Goal: Transaction & Acquisition: Purchase product/service

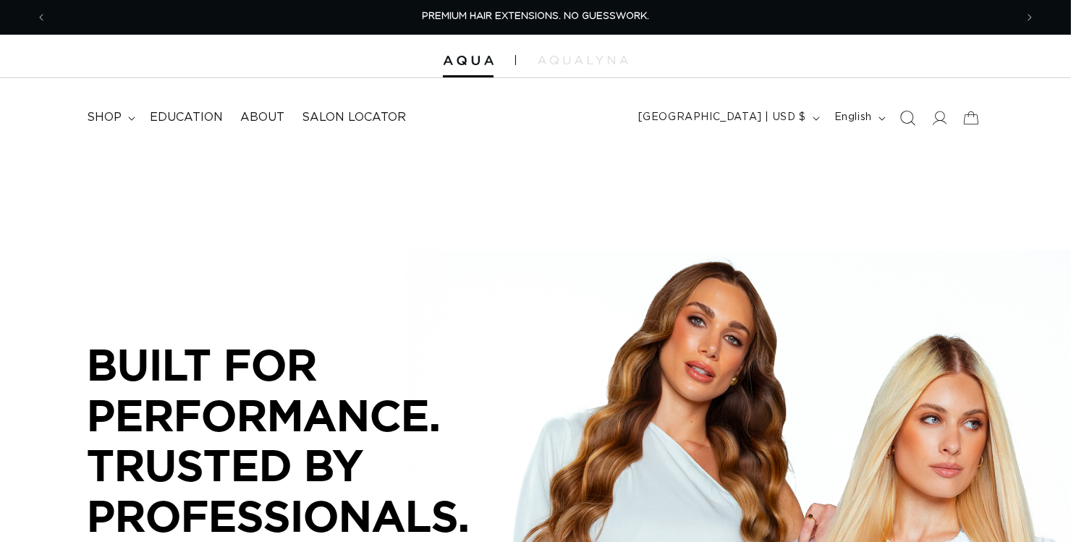
click at [900, 123] on icon "Search" at bounding box center [907, 117] width 15 height 15
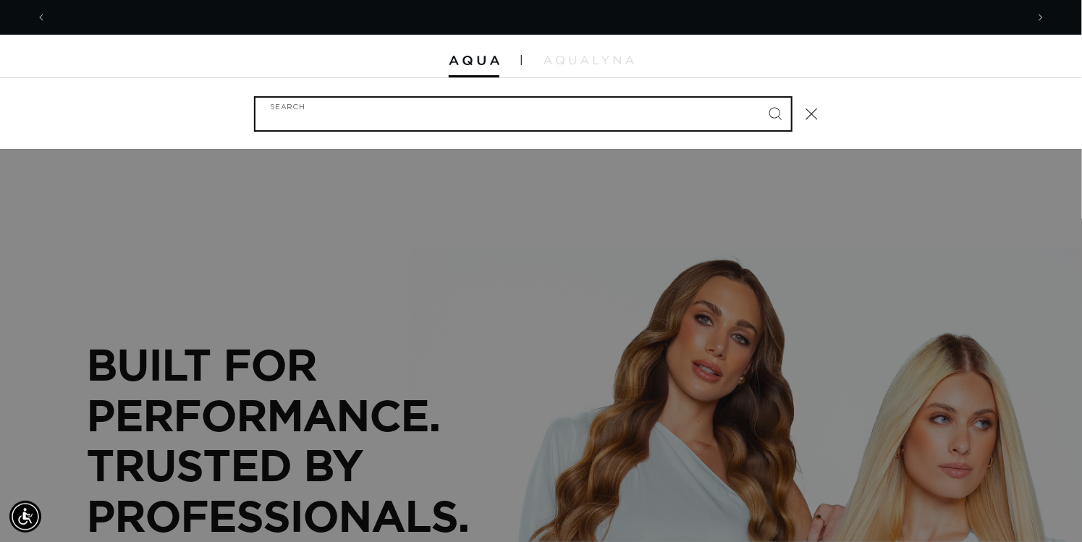
scroll to position [0, 967]
type input "V LIGHT"
click at [759, 98] on button "Search" at bounding box center [775, 114] width 32 height 32
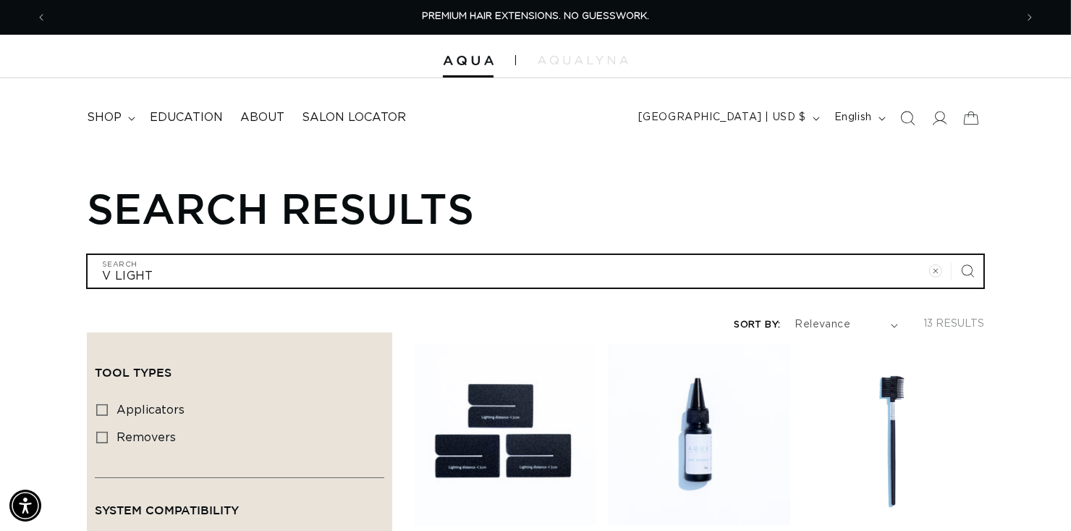
click at [237, 287] on input "V LIGHT" at bounding box center [536, 271] width 896 height 33
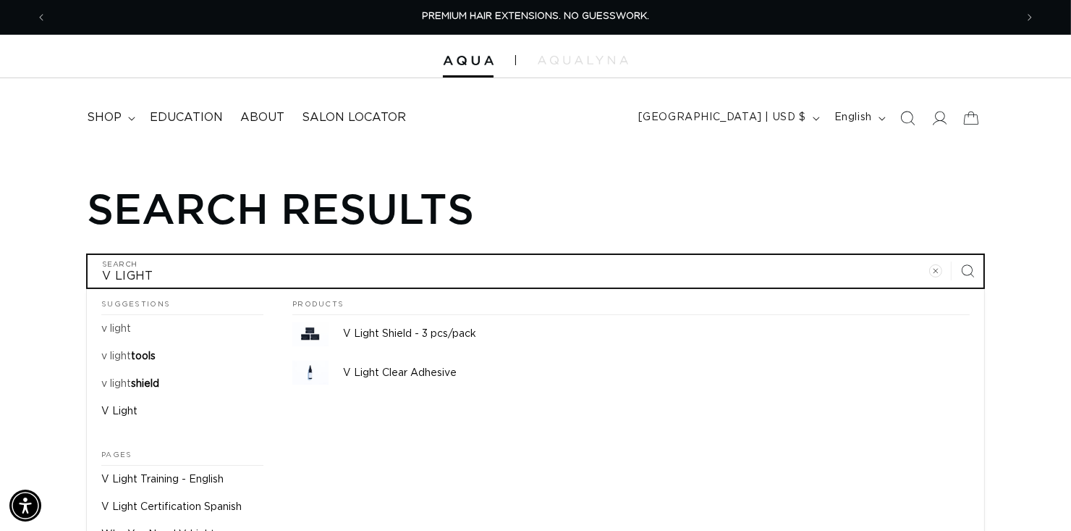
type input "V LIGHT"
type input "V LIGHT K"
type input "V LIGHT KI"
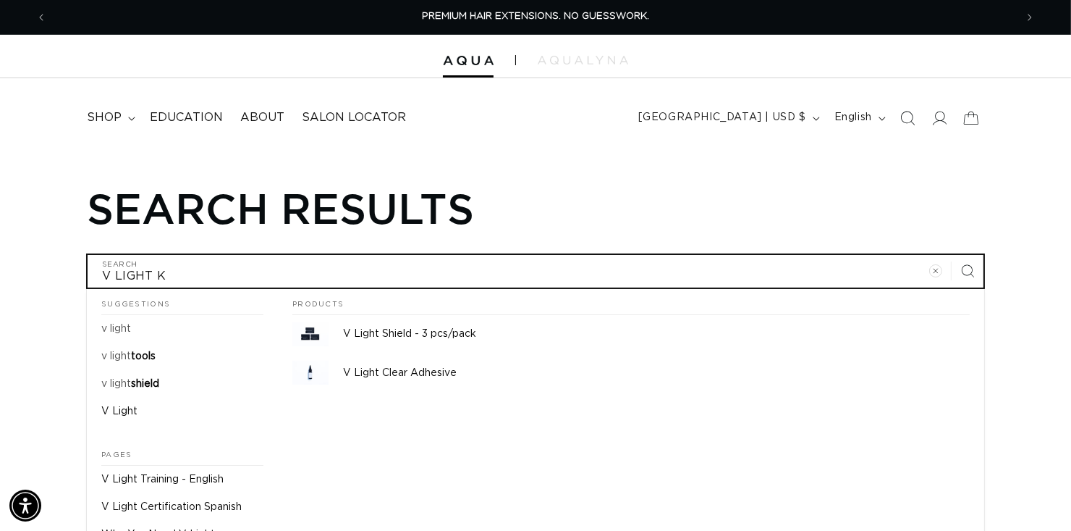
type input "V LIGHT KI"
type input "V LIGHT KIT"
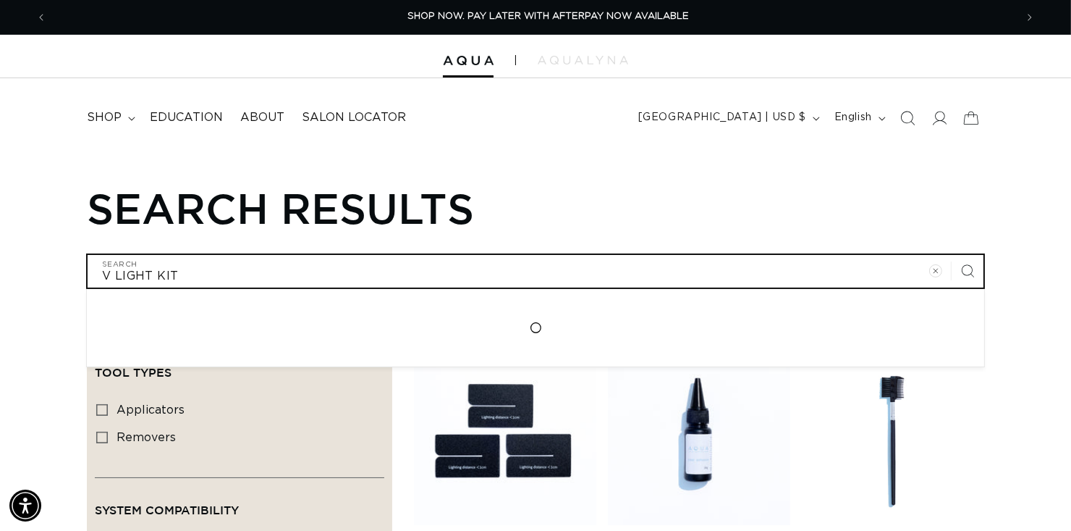
type input "V LIGHT KIT"
click button "Search for "V LIGHT KIT"" at bounding box center [0, 0] width 0 height 0
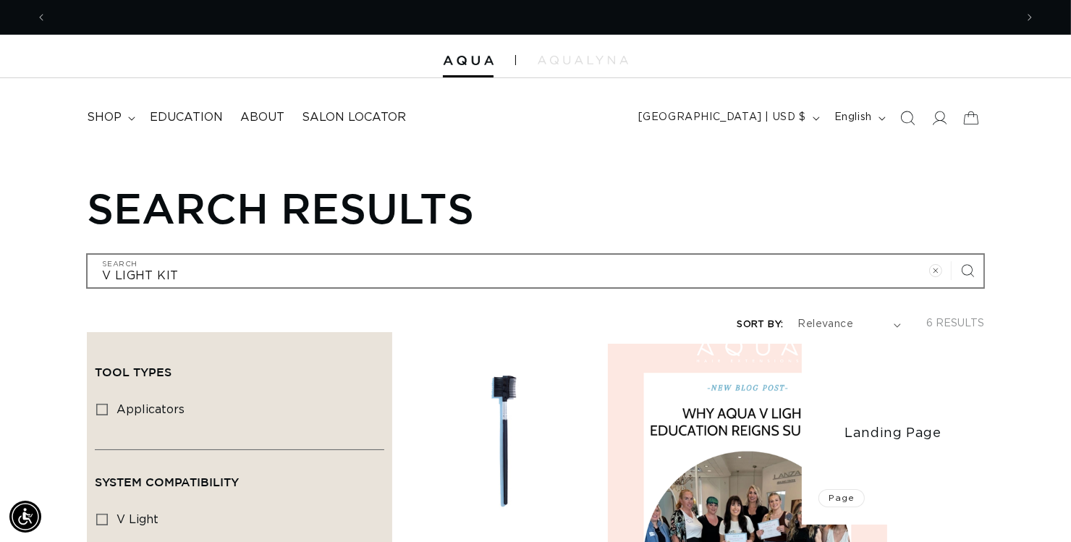
scroll to position [0, 956]
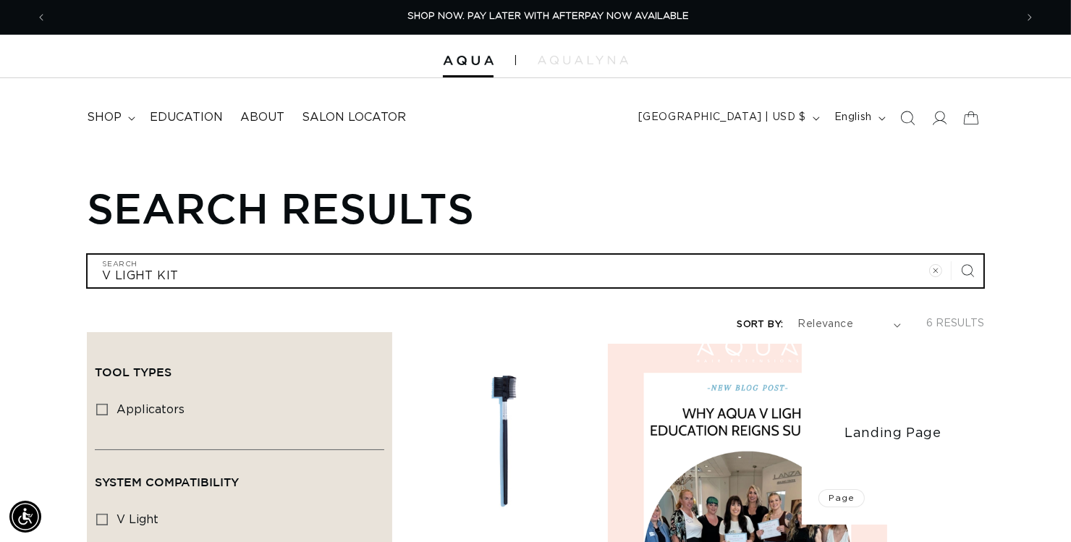
click at [319, 287] on input "V LIGHT KIT" at bounding box center [536, 271] width 896 height 33
type input "V LIGHT KI"
type input "V LIGHT K"
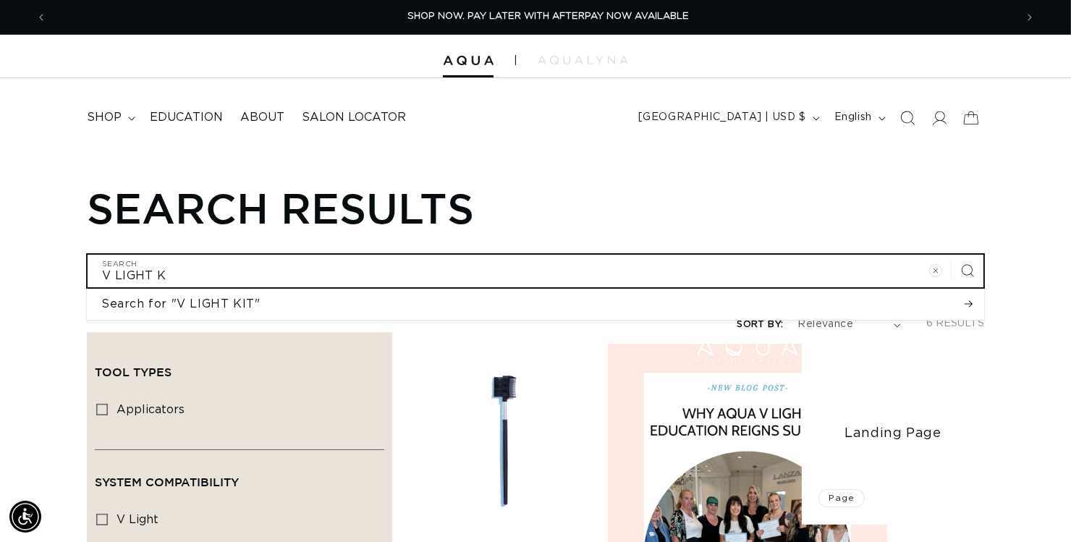
type input "V LIGHT"
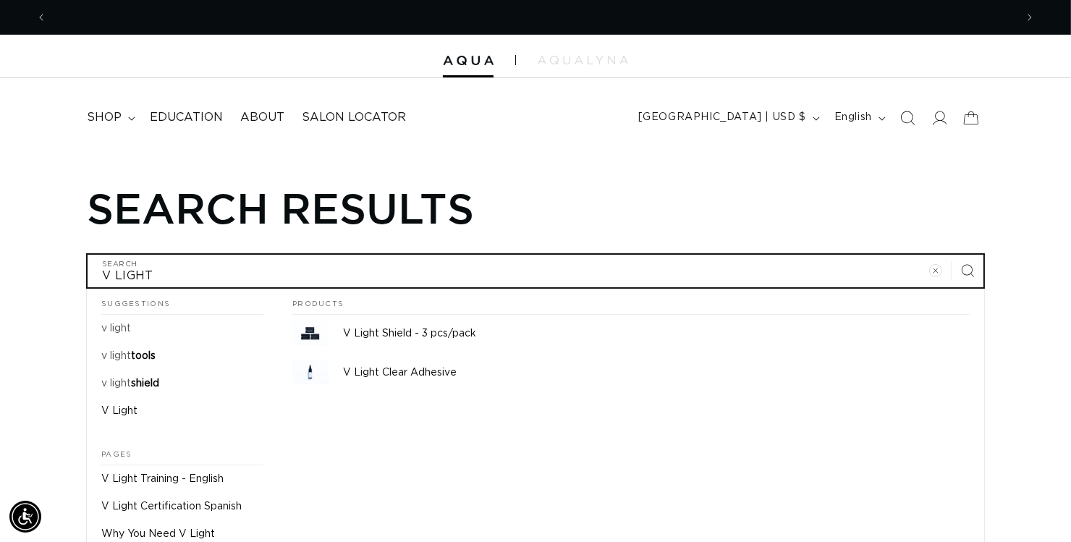
scroll to position [0, 1912]
type input "V LIGHT"
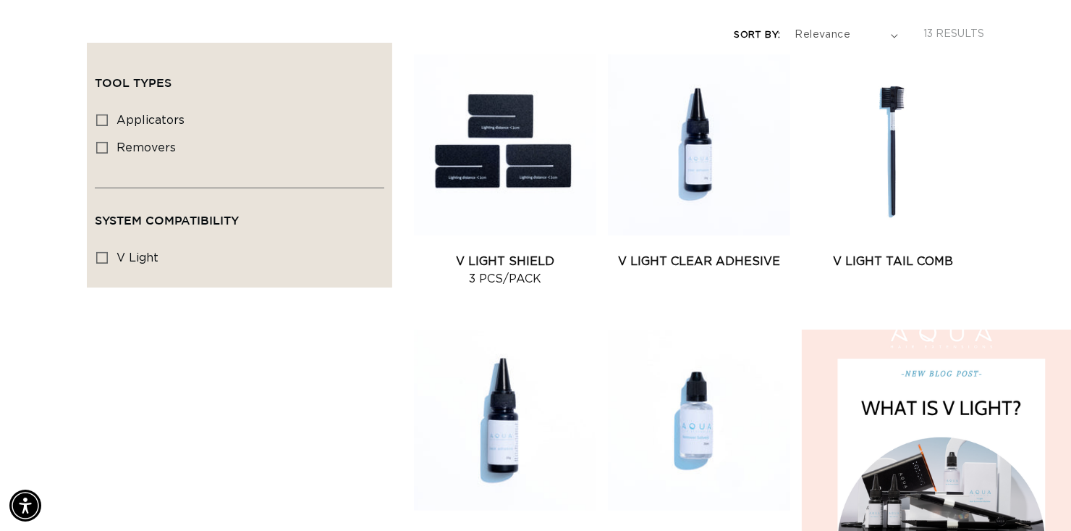
scroll to position [0, 1912]
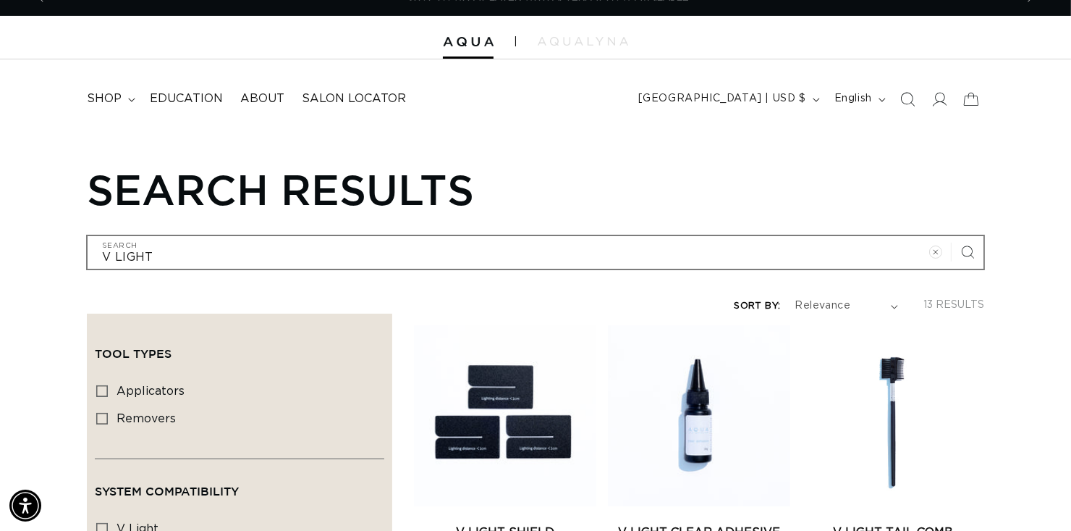
scroll to position [0, 0]
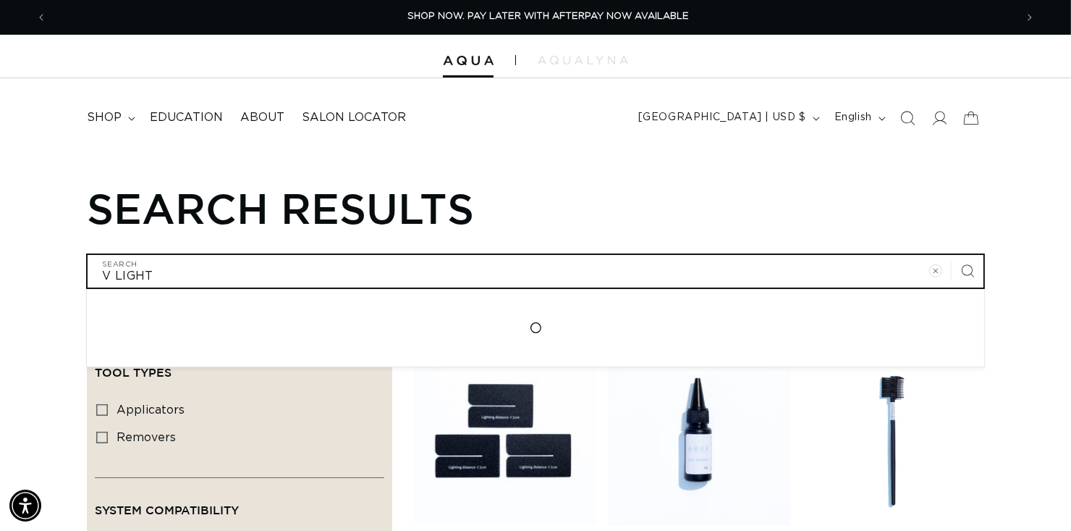
drag, startPoint x: 182, startPoint y: 290, endPoint x: -148, endPoint y: 234, distance: 334.2
click at [0, 234] on html "Skip to content PREMIUM HAIR EXTENSIONS. NO GUESSWORK. SHOP NOW. PAY LATER WITH…" at bounding box center [535, 265] width 1071 height 531
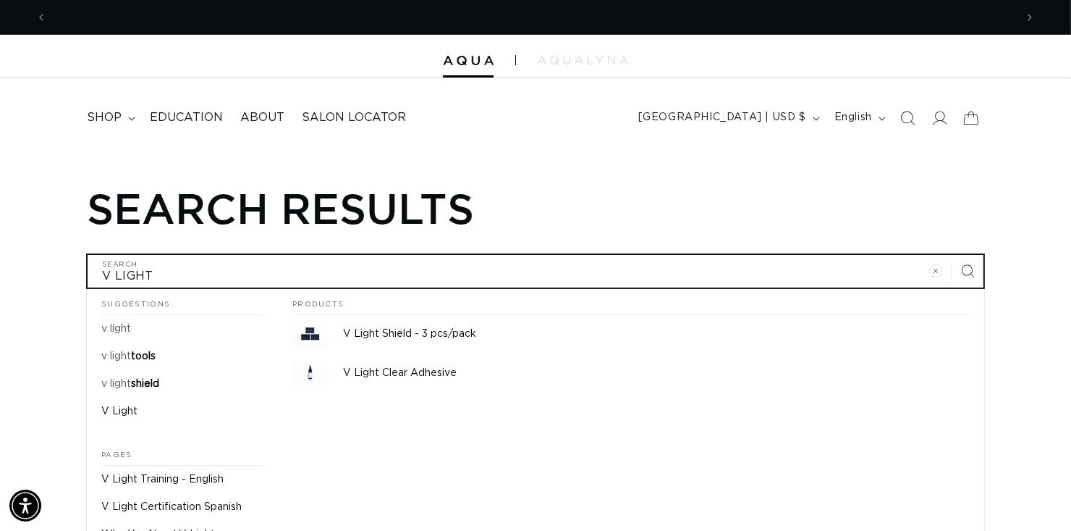
scroll to position [0, 1912]
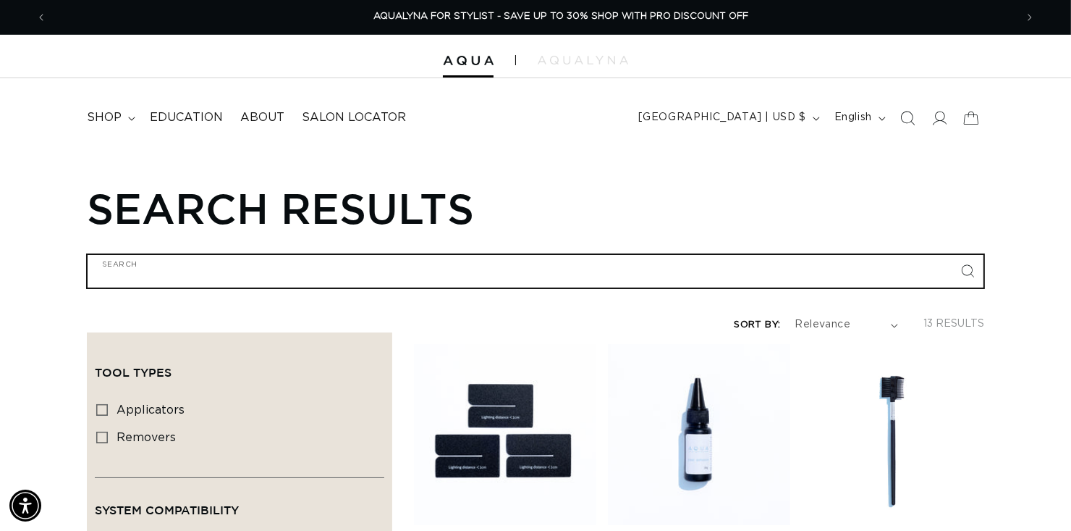
type input "E"
type input "ES"
type input "EST"
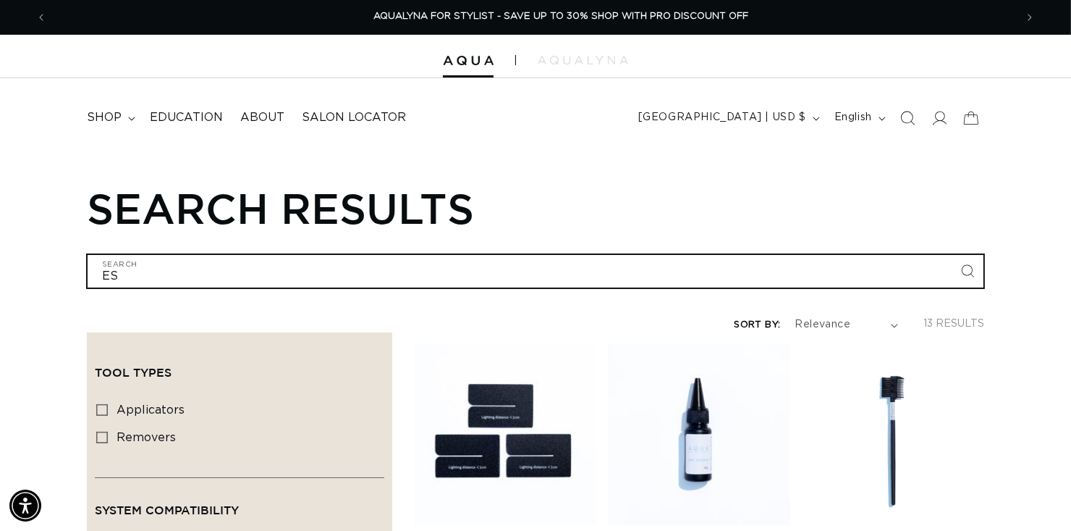
type input "EST"
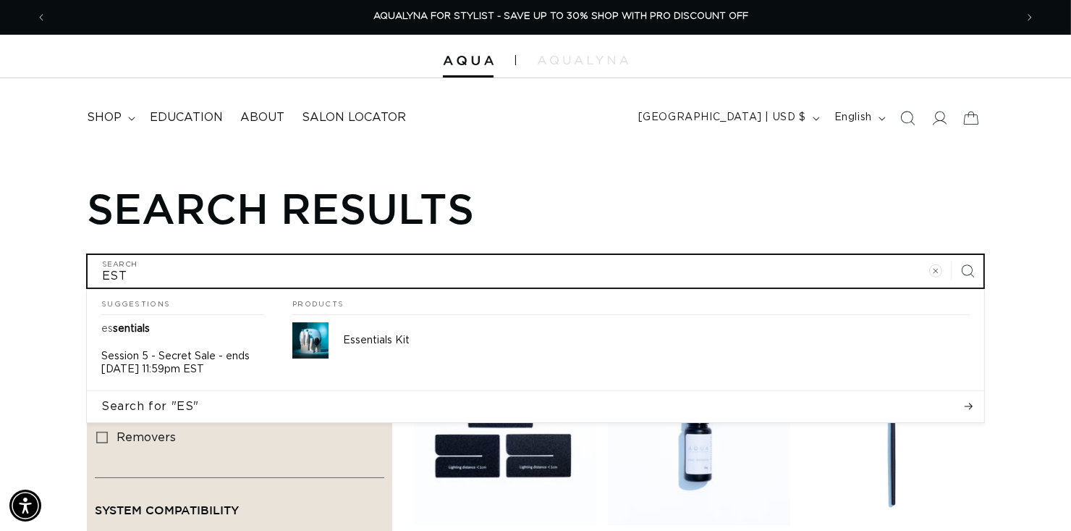
type input "EST-"
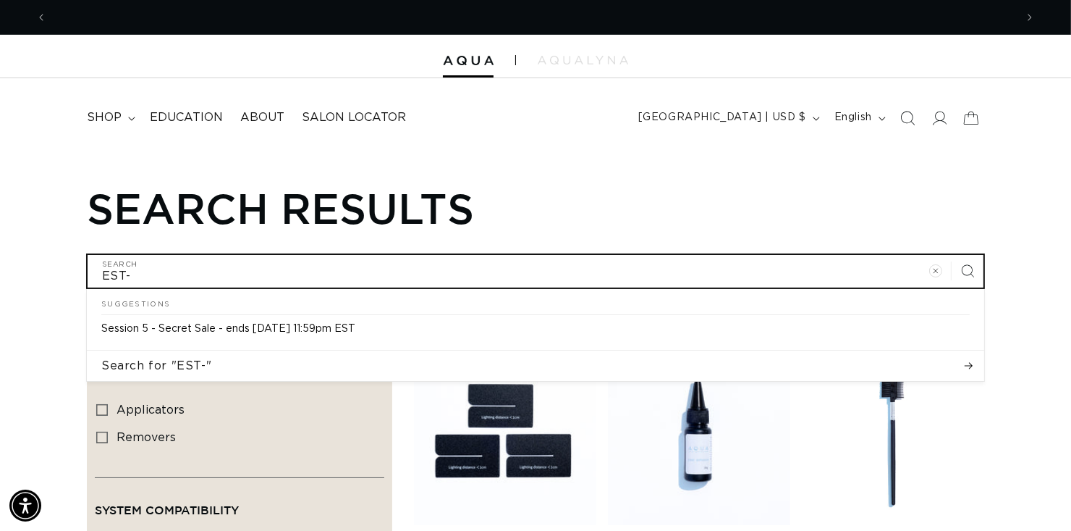
scroll to position [0, 0]
type input "EST-0"
type input "EST-04"
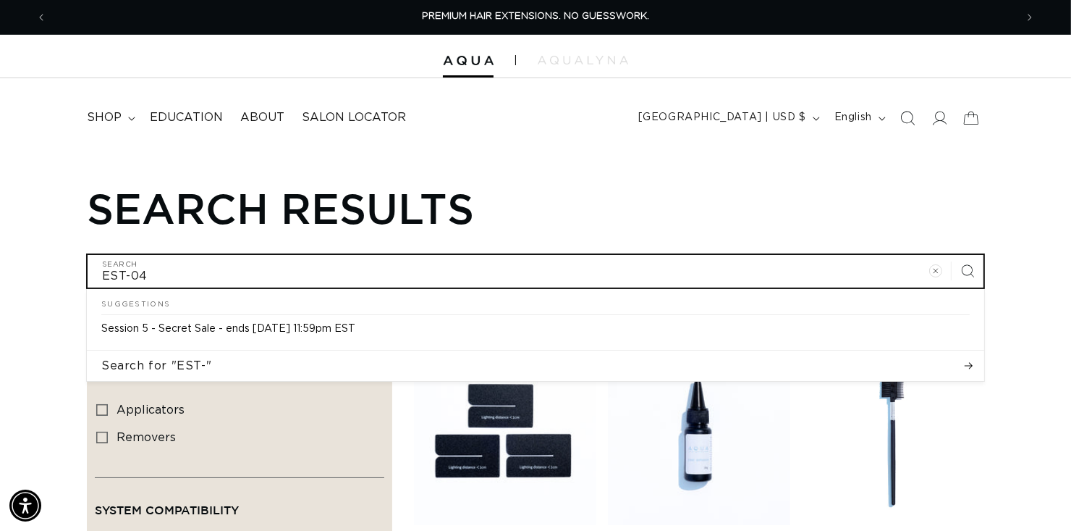
type input "EST-04-"
type input "EST-04-1"
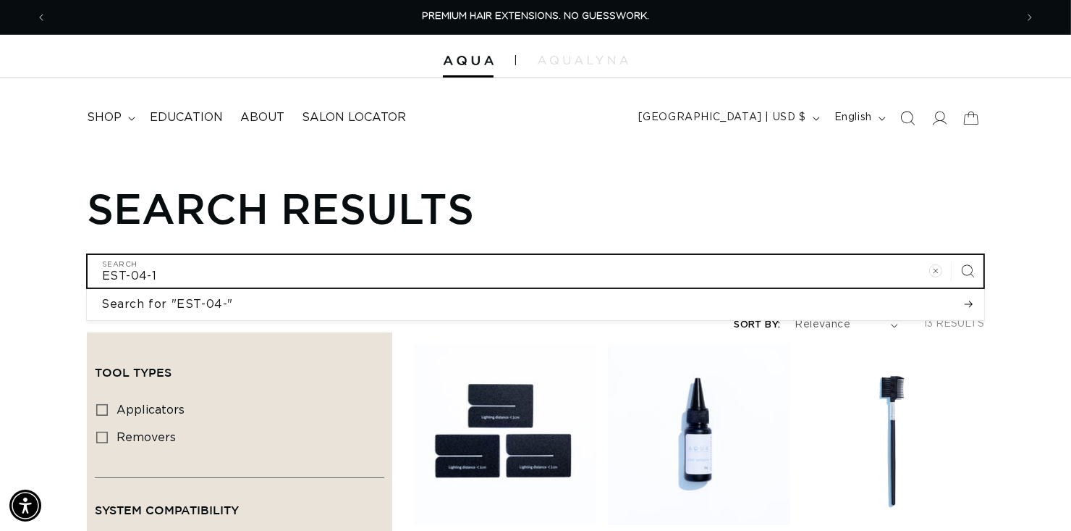
type input "EST-04-18"
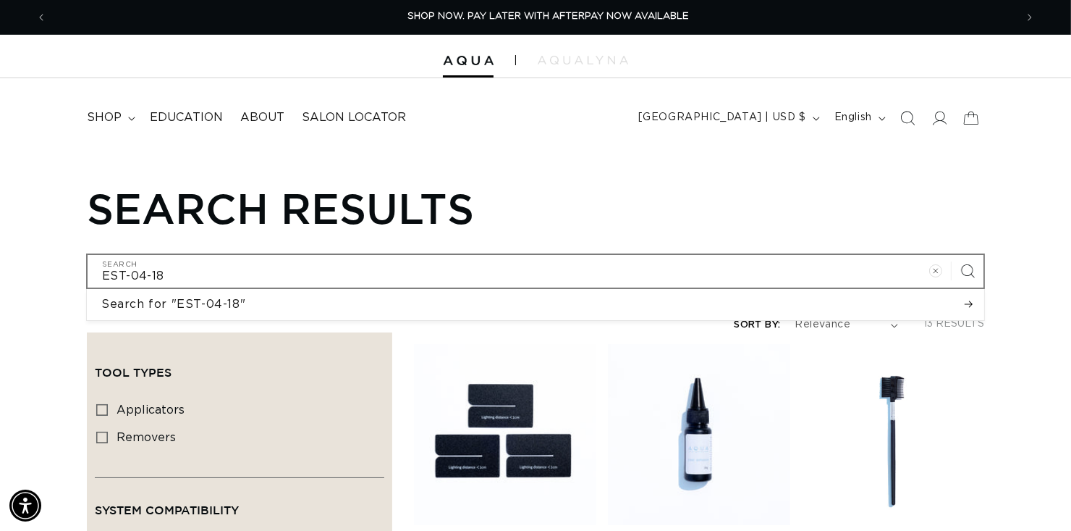
click at [961, 278] on icon "Search" at bounding box center [968, 271] width 14 height 14
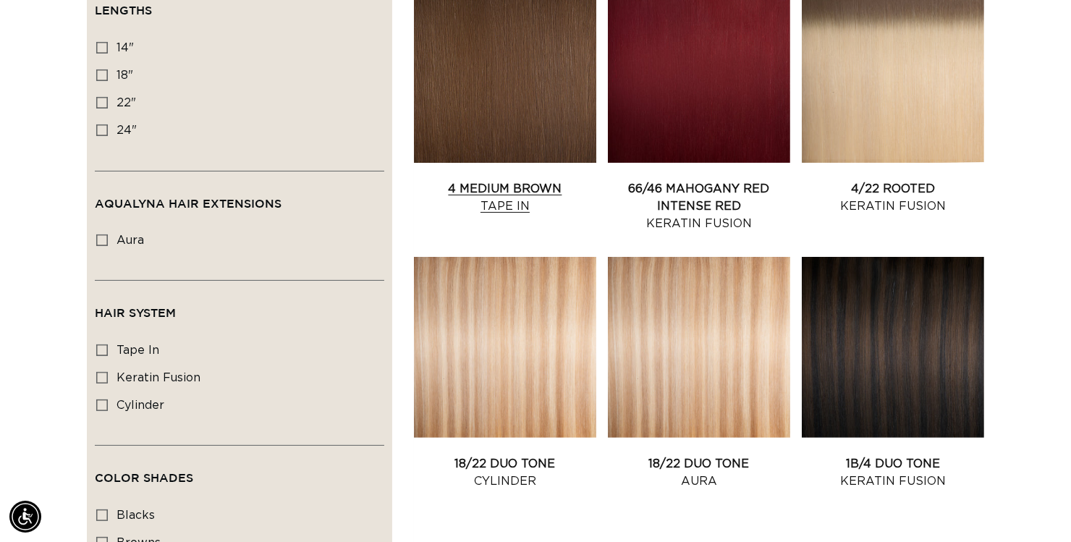
scroll to position [0, 956]
click at [584, 215] on link "4 Medium Brown Tape In" at bounding box center [505, 197] width 182 height 35
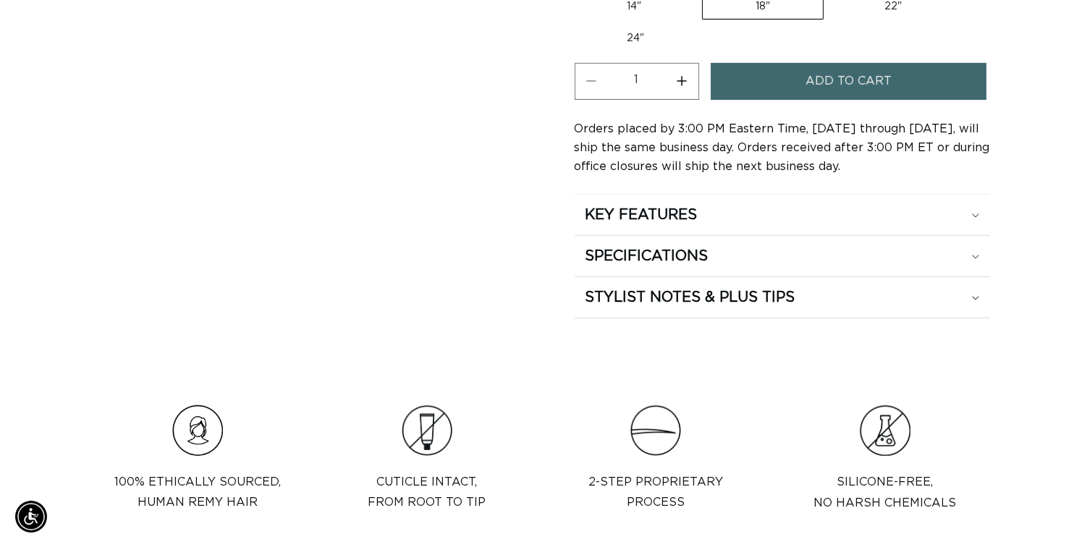
scroll to position [0, 1912]
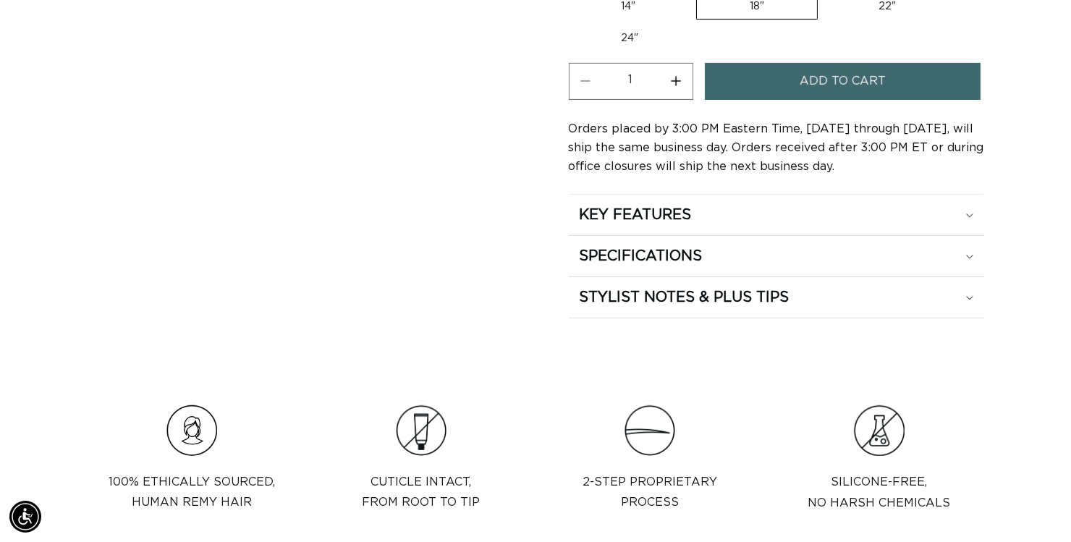
click at [693, 100] on button "Increase quantity for 4 Medium Brown - Tape In" at bounding box center [676, 81] width 33 height 37
type input "2"
click at [786, 100] on button "Add to cart" at bounding box center [843, 81] width 276 height 37
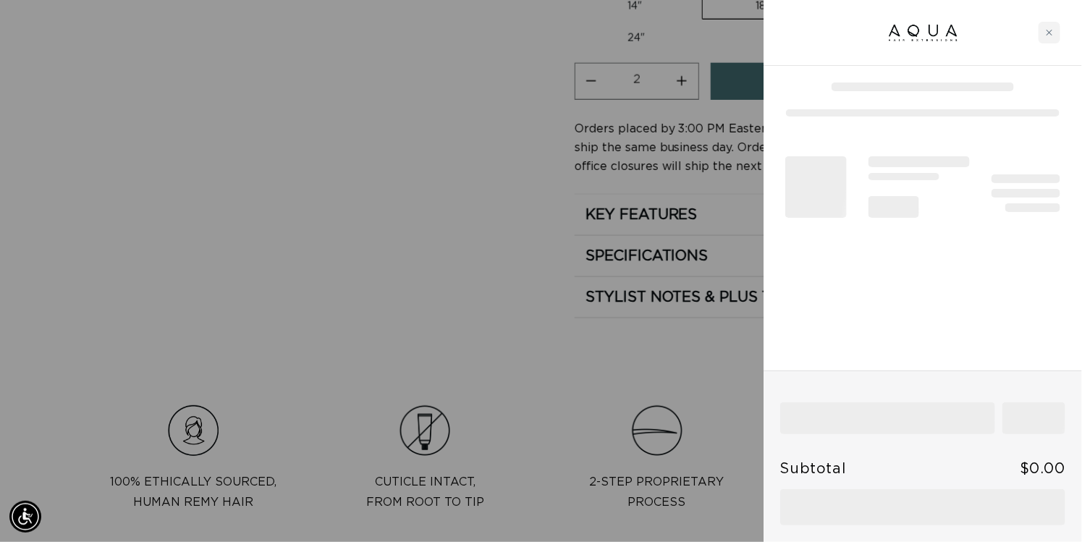
scroll to position [0, 0]
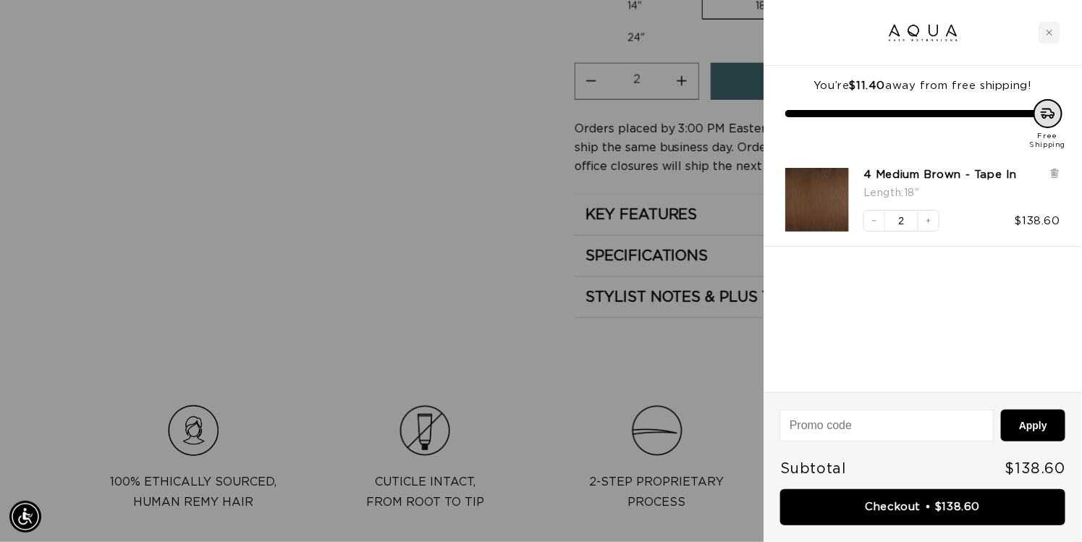
click at [418, 401] on div at bounding box center [541, 271] width 1082 height 542
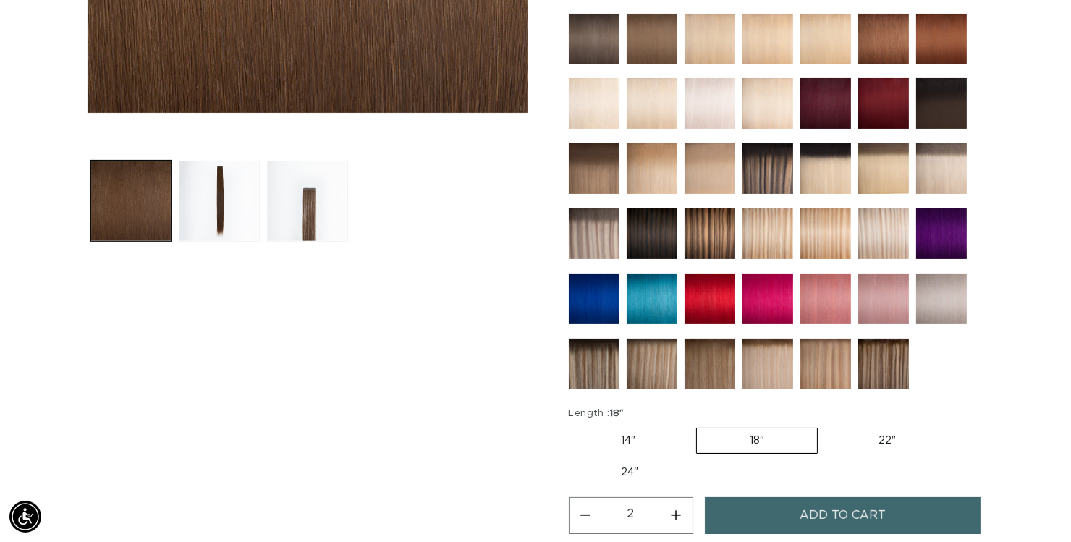
scroll to position [0, 1912]
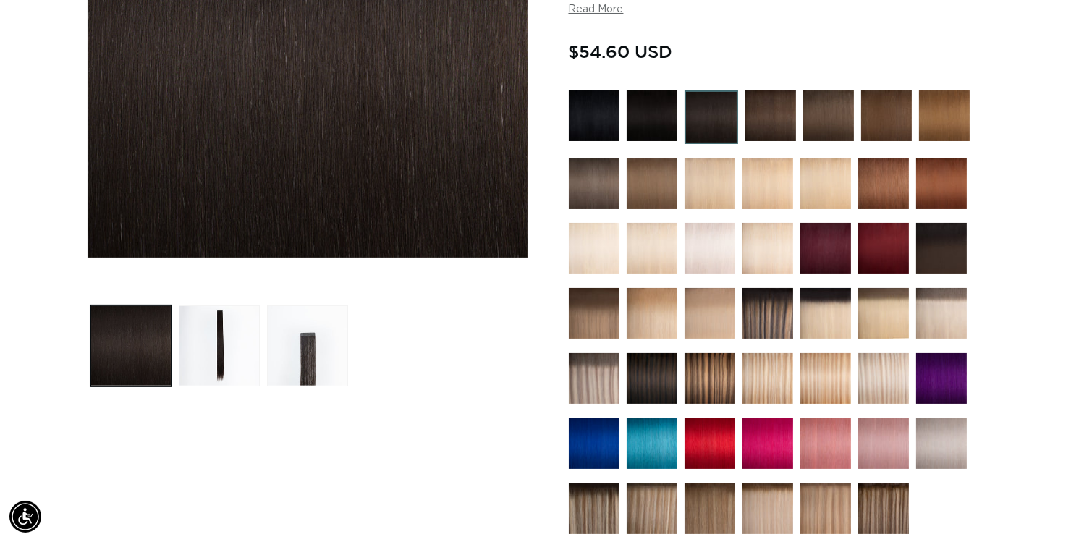
scroll to position [0, 1912]
click at [889, 141] on img at bounding box center [886, 115] width 51 height 51
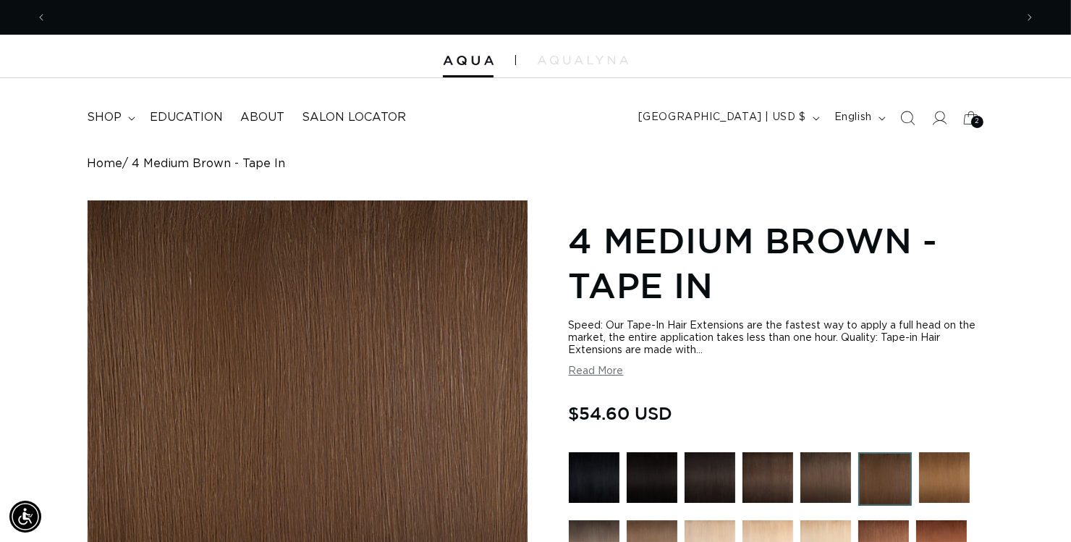
scroll to position [0, 956]
click at [900, 125] on icon "Search" at bounding box center [907, 117] width 15 height 15
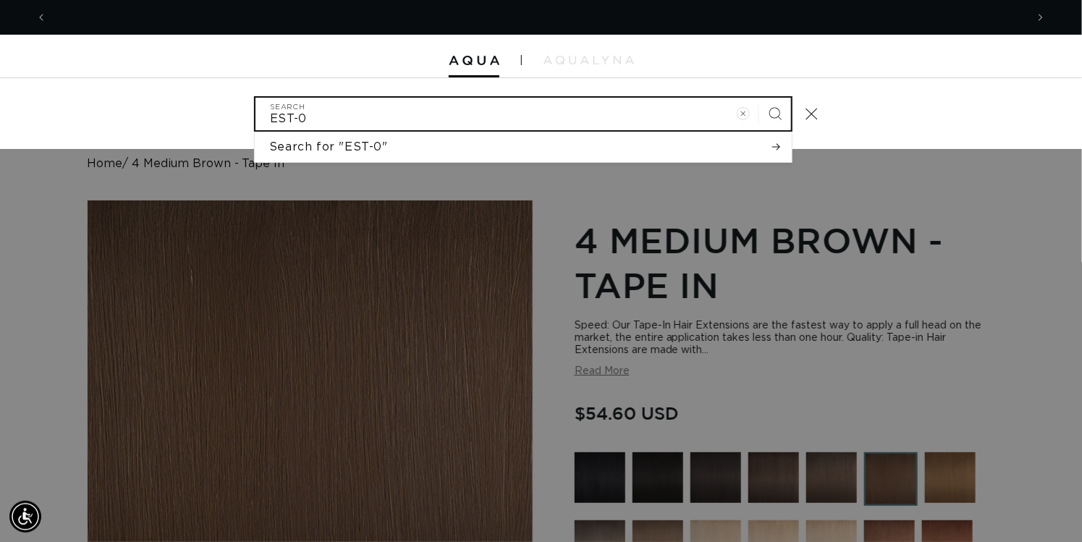
scroll to position [0, 0]
type input "EST-06-18"
click at [759, 98] on button "Search" at bounding box center [775, 114] width 32 height 32
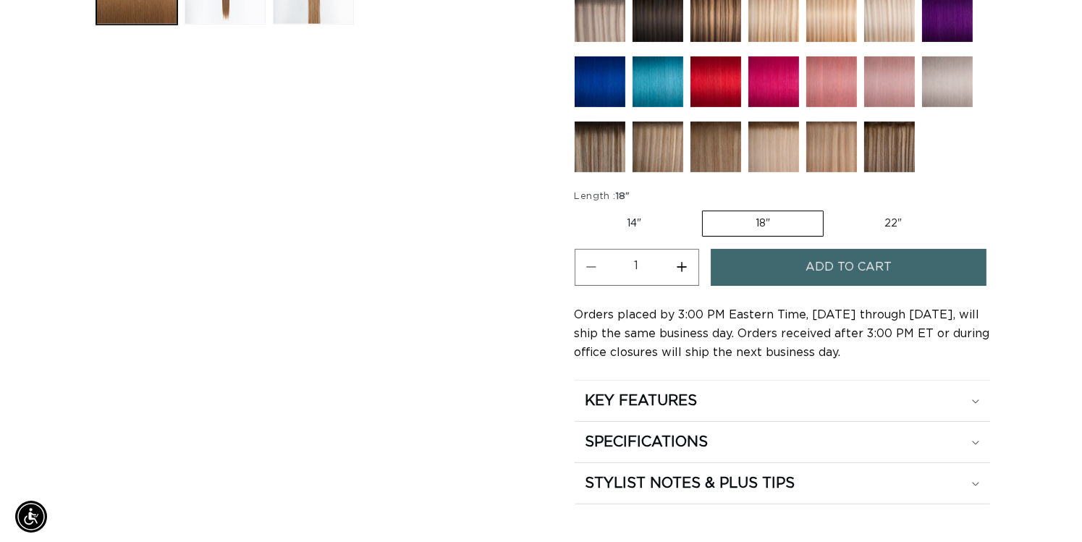
scroll to position [0, 956]
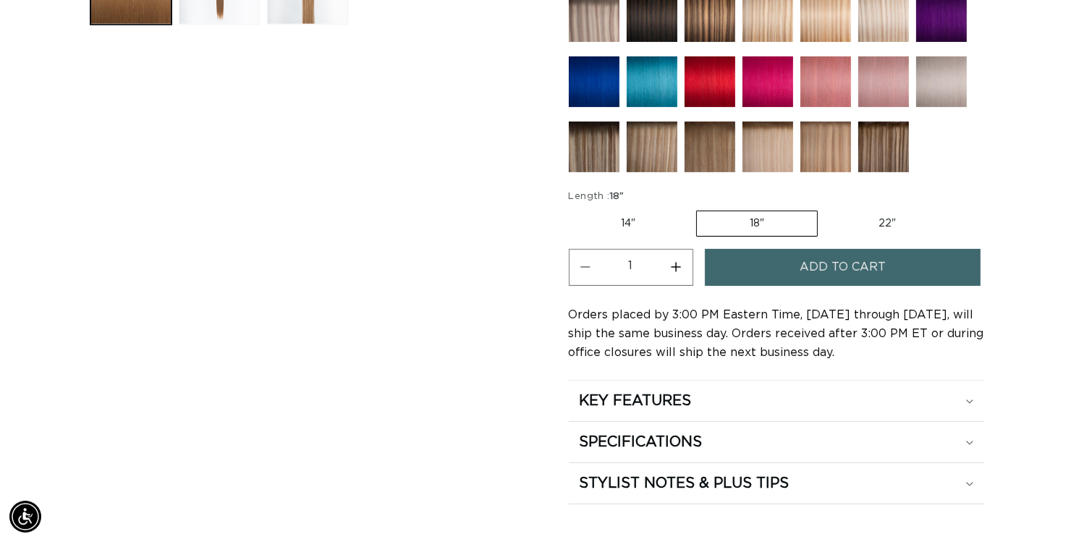
click at [693, 286] on button "Increase quantity for 6 Light Brown - Tape In" at bounding box center [676, 267] width 33 height 37
type input "2"
click at [795, 286] on button "Add to cart" at bounding box center [843, 267] width 276 height 37
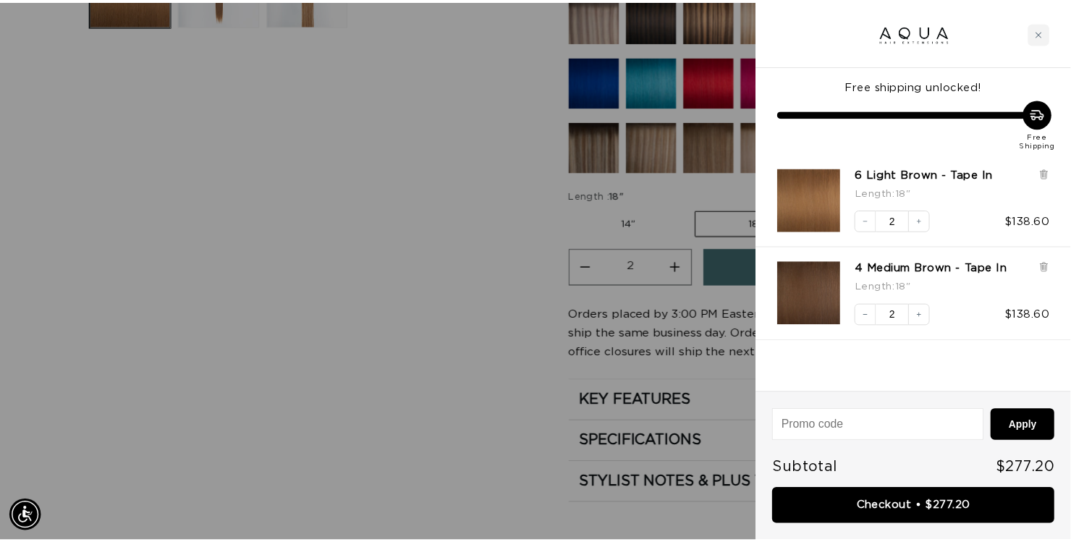
scroll to position [0, 0]
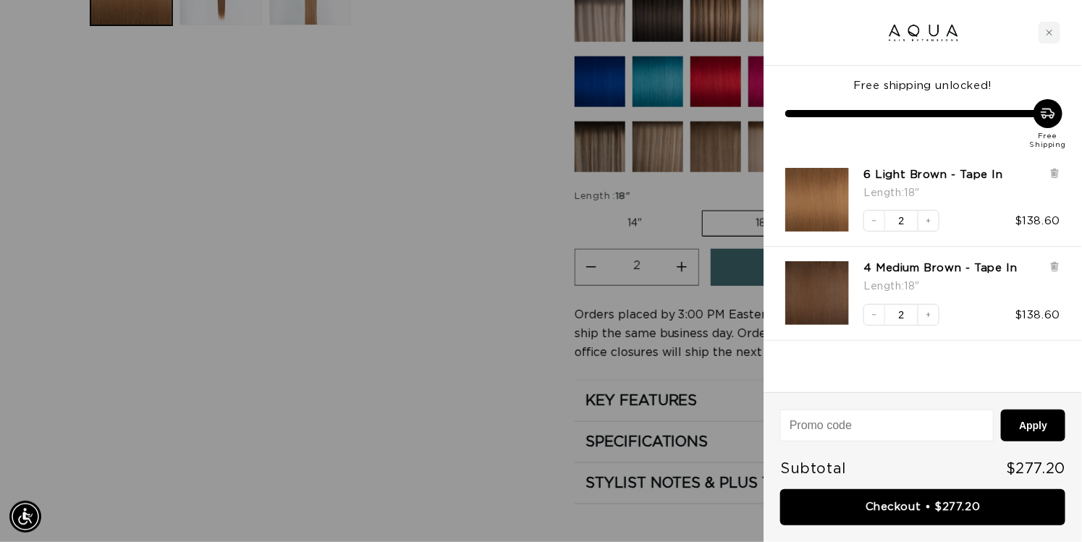
click at [457, 293] on div at bounding box center [541, 271] width 1082 height 542
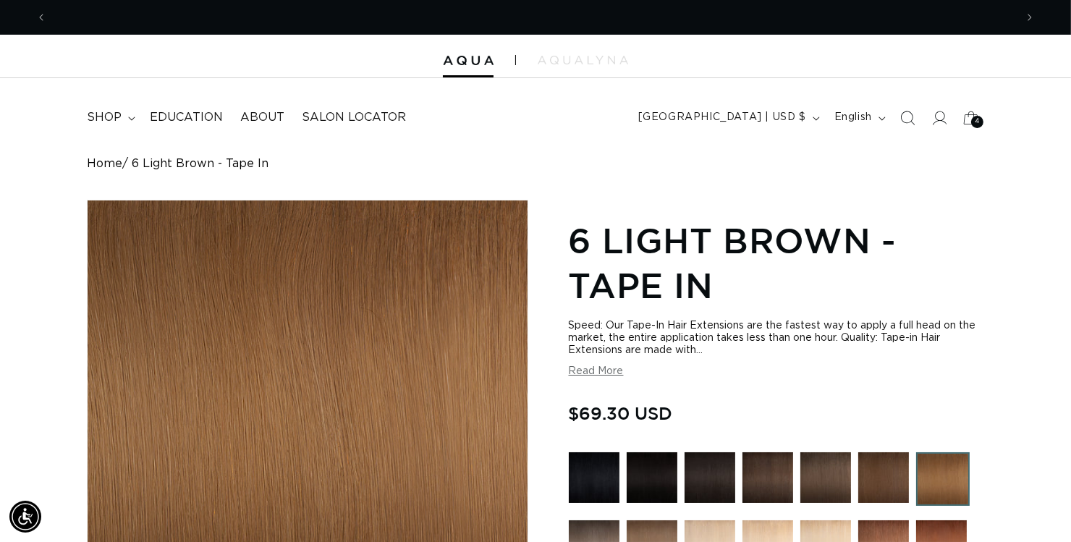
scroll to position [0, 956]
click at [900, 125] on icon "Search" at bounding box center [907, 117] width 15 height 15
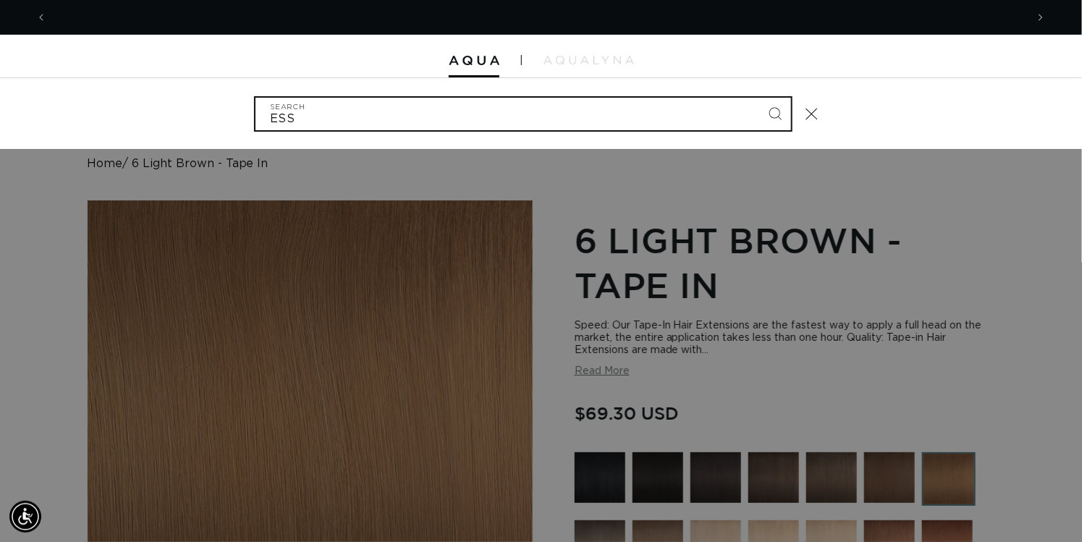
scroll to position [0, 1934]
type input "ESSENT"
click at [759, 98] on button "Search" at bounding box center [775, 114] width 32 height 32
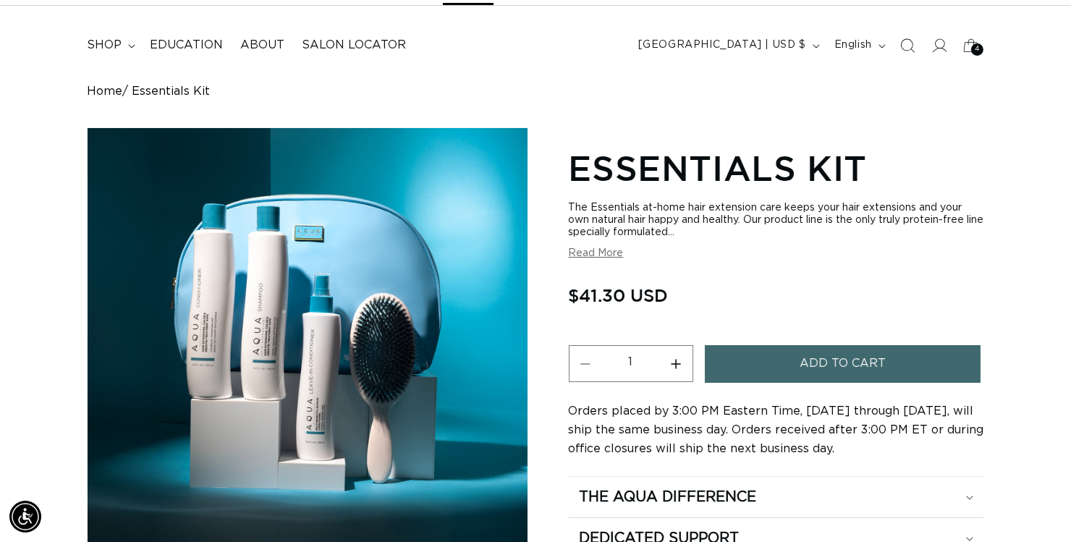
click at [819, 382] on button "Add to cart" at bounding box center [843, 363] width 276 height 37
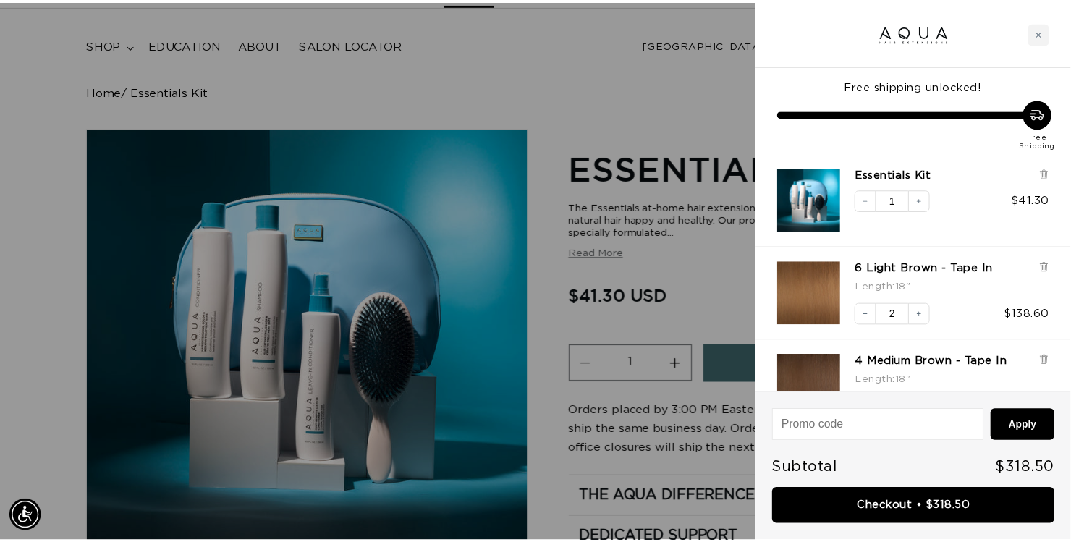
scroll to position [0, 1934]
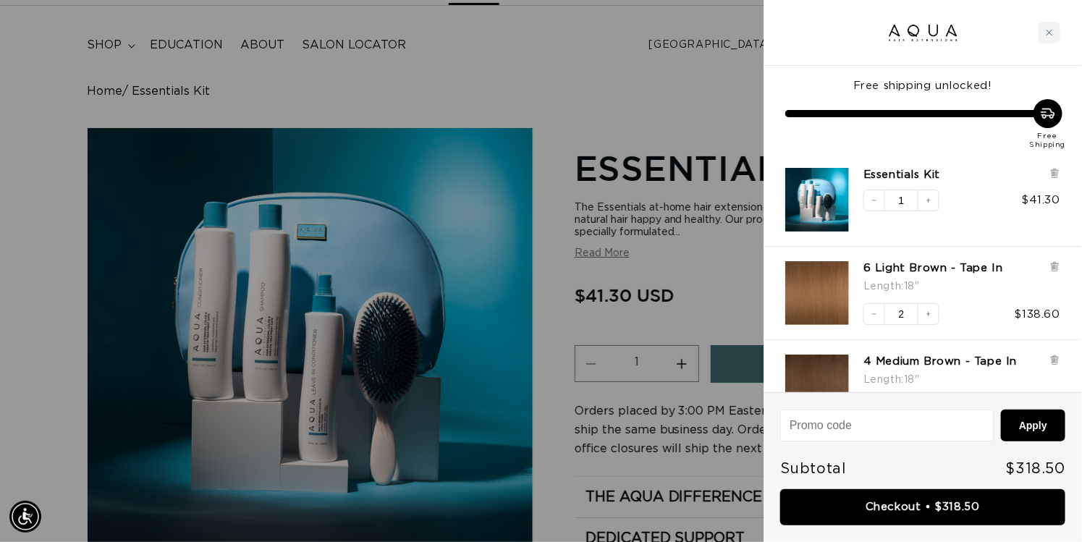
click at [661, 92] on div at bounding box center [541, 271] width 1082 height 542
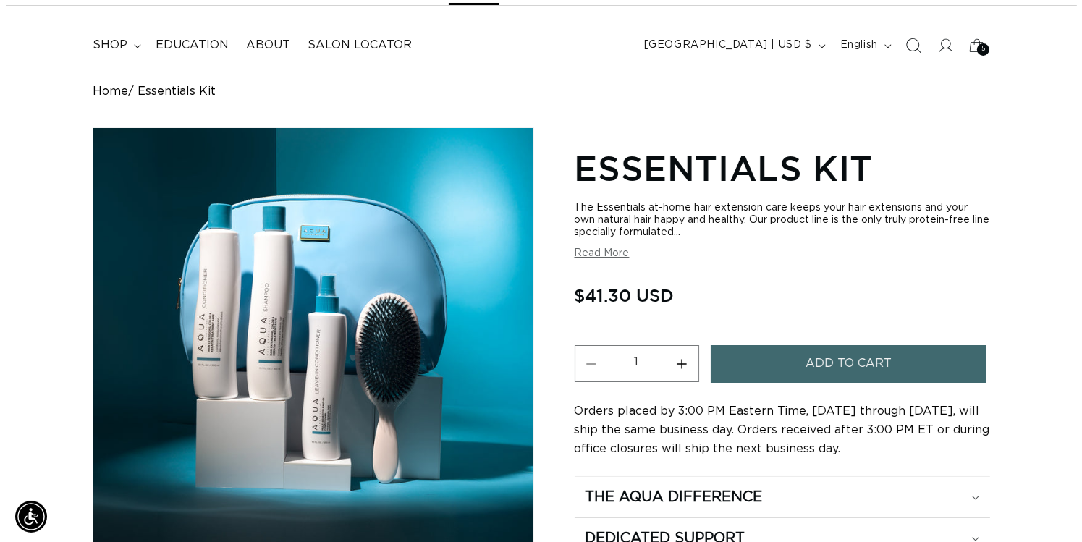
scroll to position [0, 0]
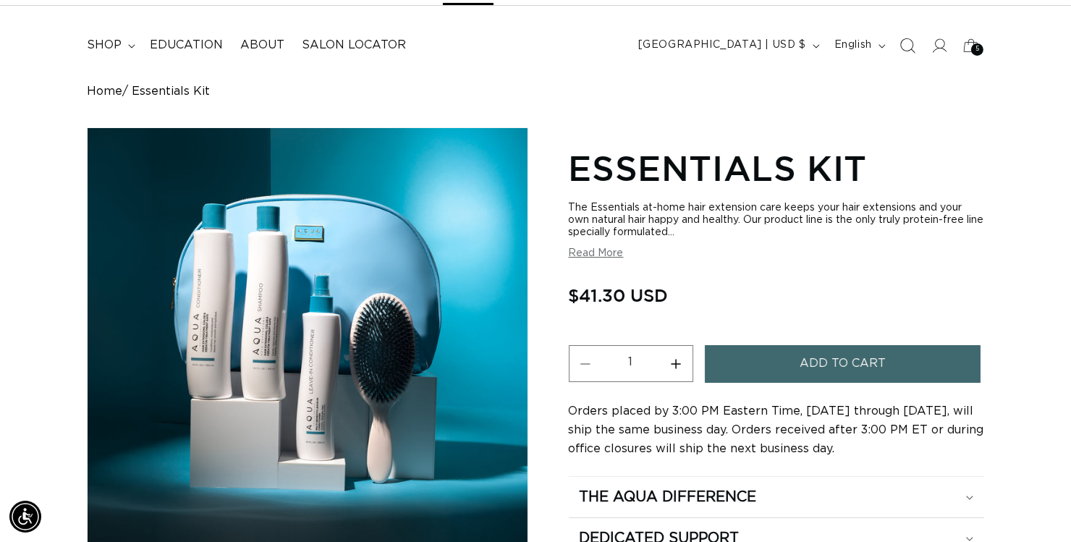
click at [900, 53] on icon "Search" at bounding box center [907, 45] width 15 height 15
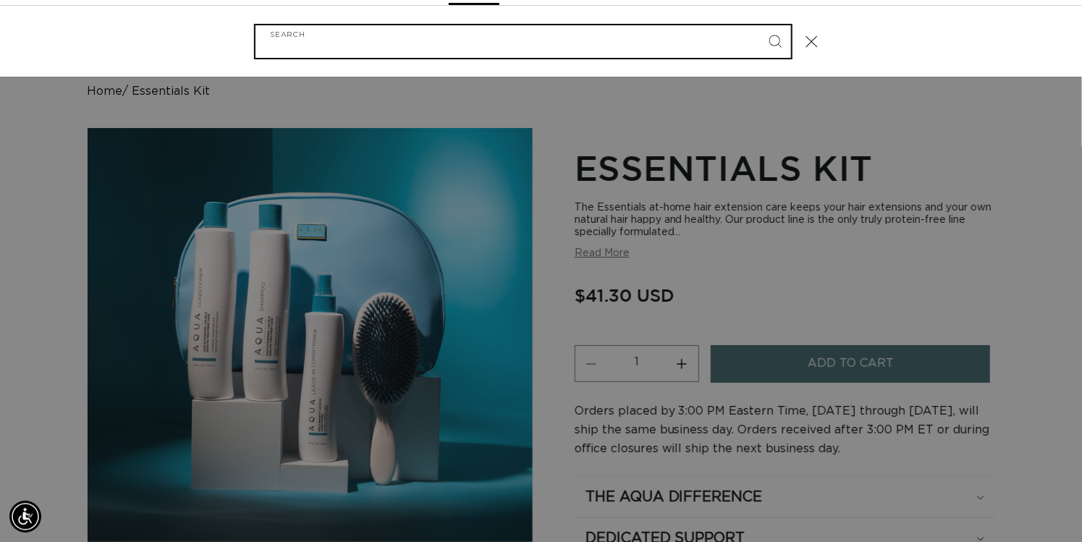
click at [358, 51] on input "Search" at bounding box center [524, 41] width 536 height 33
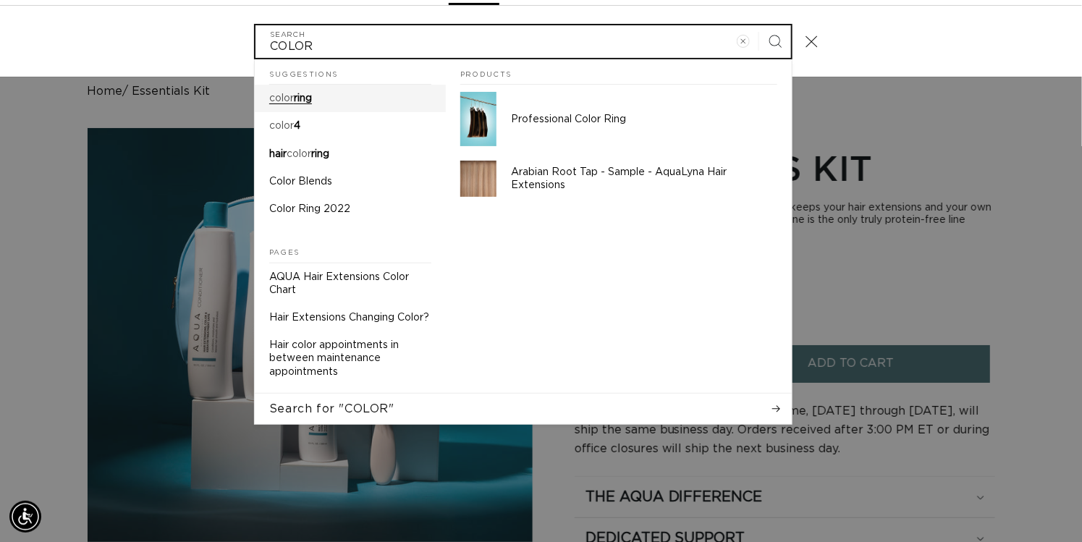
scroll to position [0, 1934]
type input "COLOR"
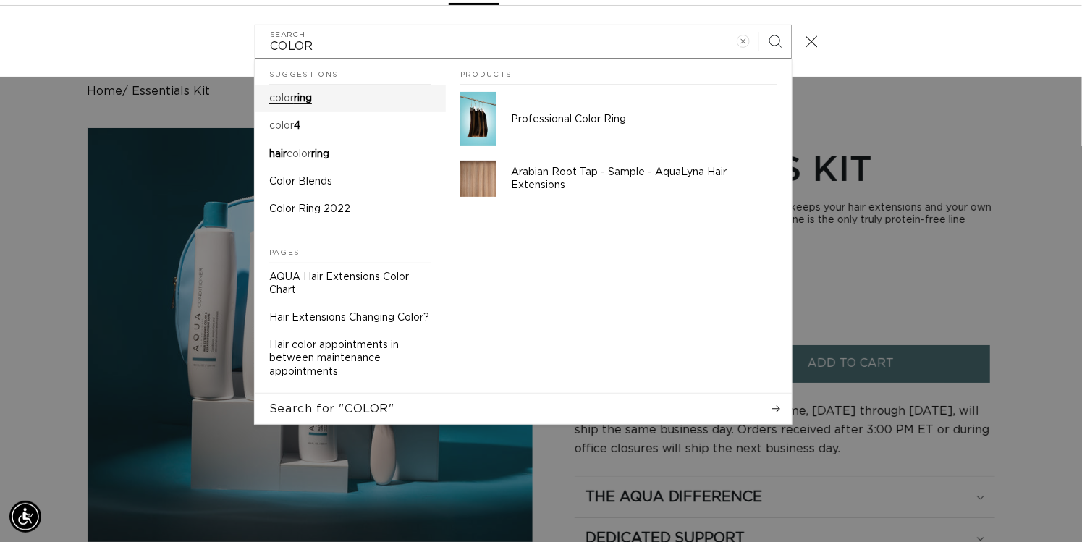
click at [294, 104] on span "ring" at bounding box center [303, 98] width 18 height 10
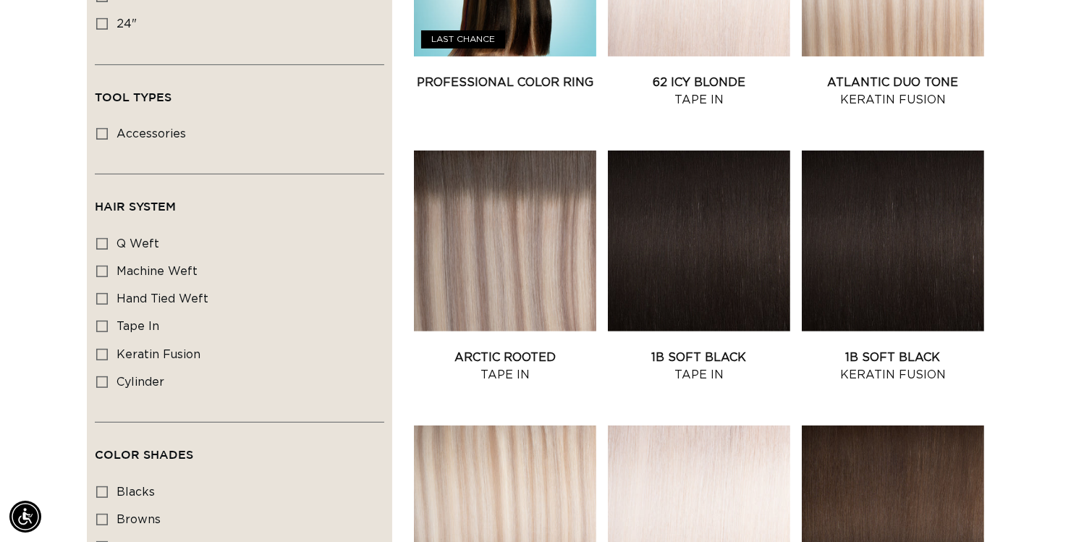
scroll to position [145, 0]
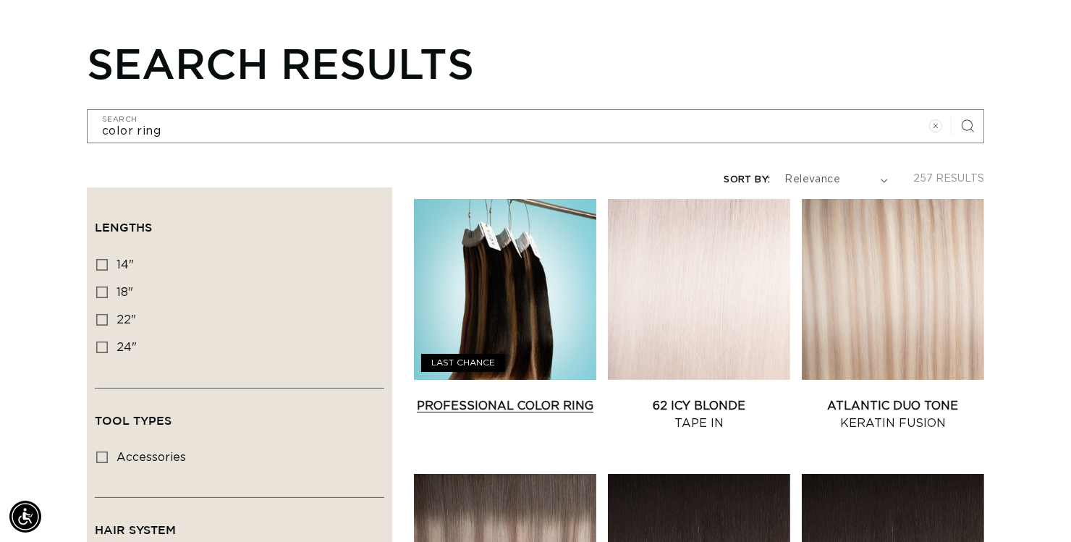
click at [578, 397] on link "Professional Color Ring" at bounding box center [505, 405] width 182 height 17
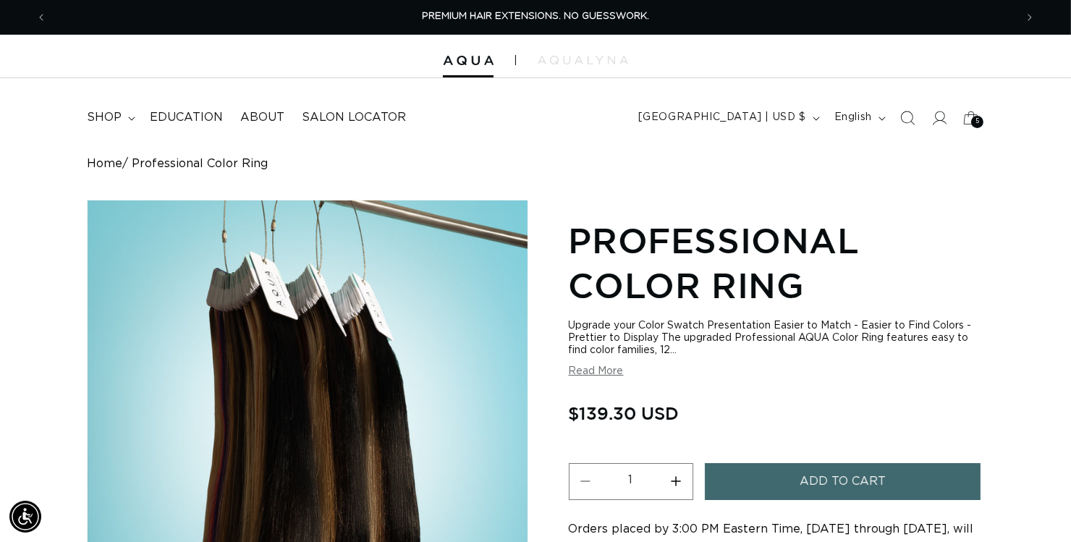
click at [783, 500] on button "Add to cart" at bounding box center [843, 481] width 276 height 37
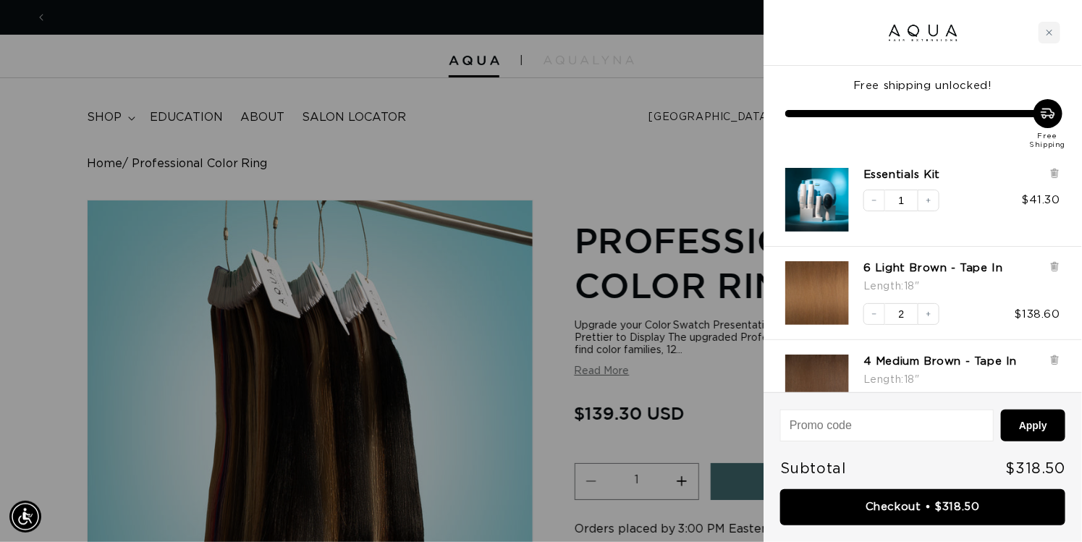
scroll to position [0, 967]
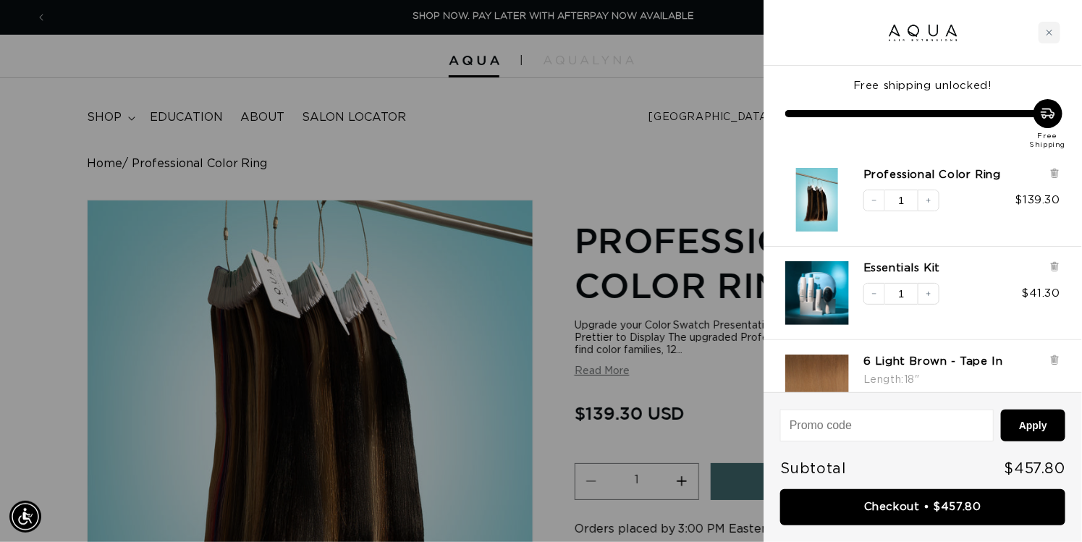
click at [899, 504] on link "Checkout • $457.80" at bounding box center [922, 507] width 285 height 37
